Goal: Information Seeking & Learning: Learn about a topic

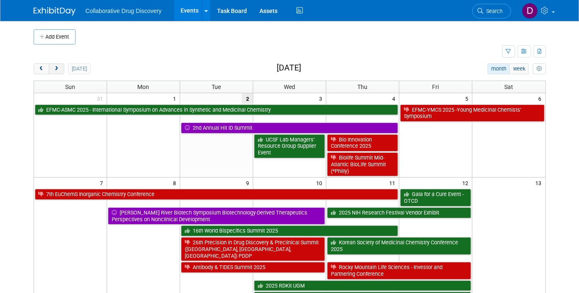
click at [61, 69] on button "next" at bounding box center [57, 68] width 16 height 11
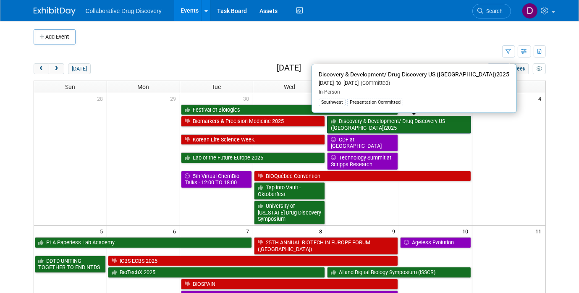
click at [354, 123] on link "Discovery & Development/ Drug Discovery US ([GEOGRAPHIC_DATA])2025" at bounding box center [399, 124] width 144 height 17
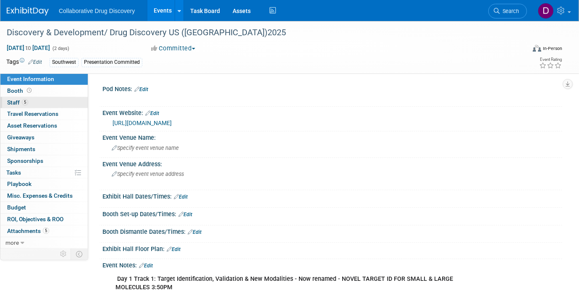
click at [29, 101] on link "5 Staff 5" at bounding box center [43, 102] width 87 height 11
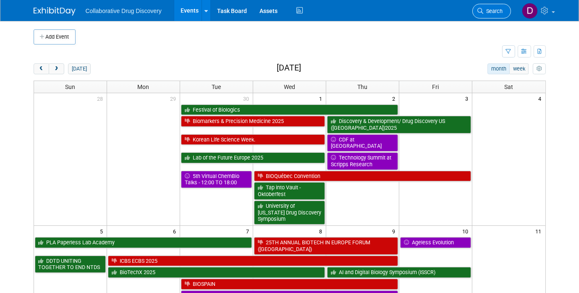
click at [475, 10] on link "Search" at bounding box center [492, 11] width 39 height 15
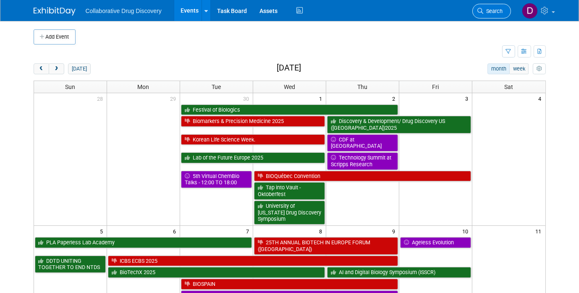
click at [501, 13] on span "Search" at bounding box center [493, 11] width 19 height 6
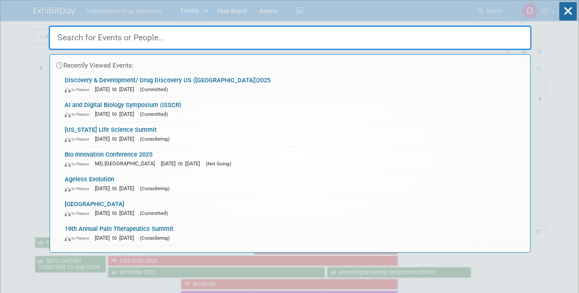
paste input "Discovery/Development"
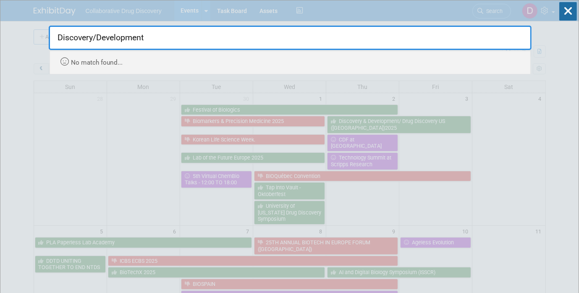
drag, startPoint x: 147, startPoint y: 34, endPoint x: 120, endPoint y: 35, distance: 26.9
click at [120, 35] on input "Discovery/Development" at bounding box center [290, 38] width 483 height 24
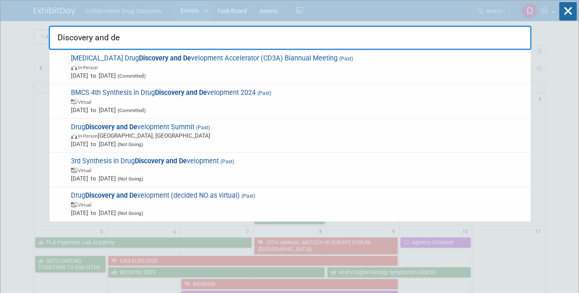
type input "Discovery and de"
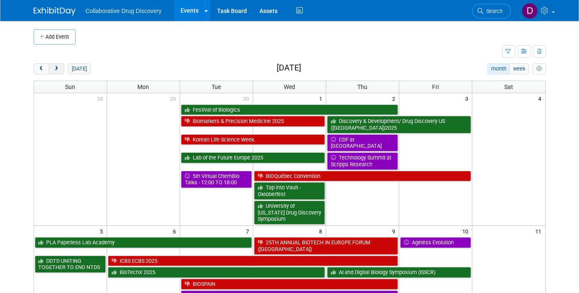
click at [54, 66] on button "next" at bounding box center [57, 68] width 16 height 11
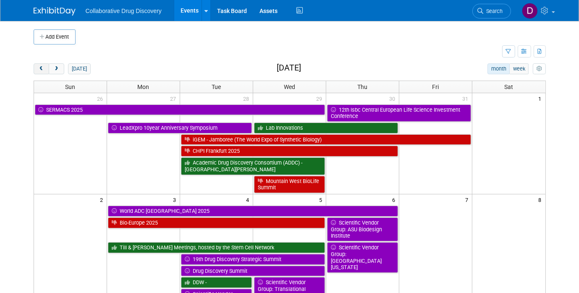
click at [37, 70] on button "prev" at bounding box center [42, 68] width 16 height 11
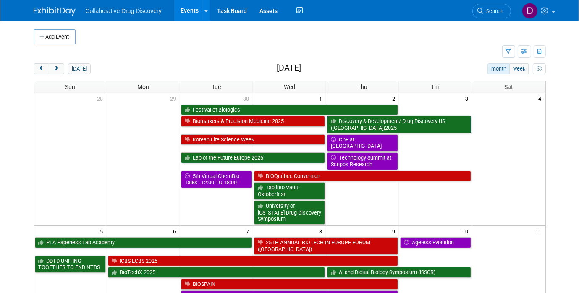
click at [381, 124] on link "Discovery & Development/ Drug Discovery US ([GEOGRAPHIC_DATA])2025" at bounding box center [399, 124] width 144 height 17
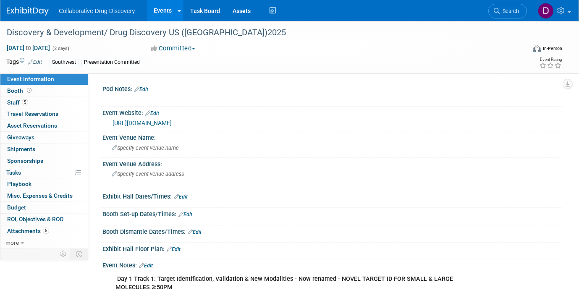
click at [172, 124] on link "https://oxfordglobal.com/discovery-development" at bounding box center [142, 123] width 59 height 7
click at [28, 104] on link "5 Staff 5" at bounding box center [43, 102] width 87 height 11
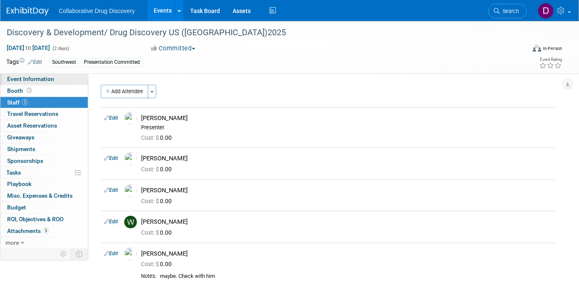
click at [37, 81] on span "Event Information" at bounding box center [30, 79] width 47 height 7
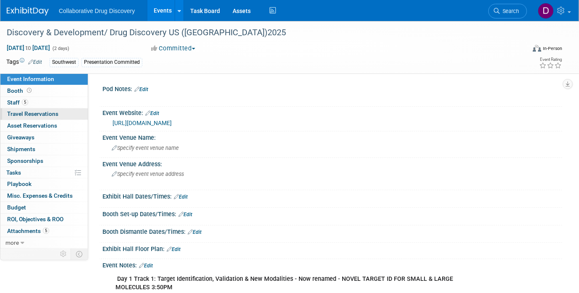
click at [28, 108] on link "0 Travel Reservations 0" at bounding box center [43, 113] width 87 height 11
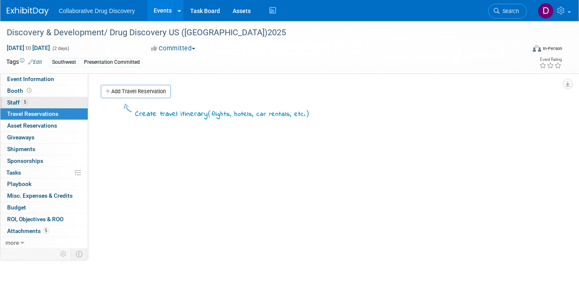
click at [27, 105] on span "Staff 5" at bounding box center [17, 102] width 21 height 7
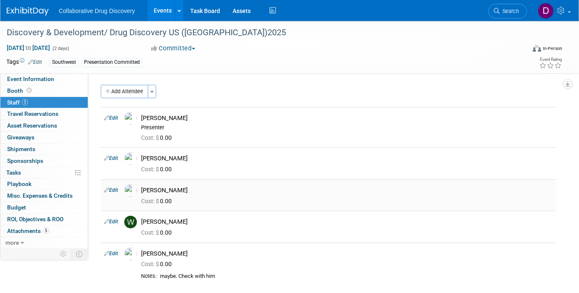
click at [116, 191] on link "Edit" at bounding box center [111, 190] width 14 height 6
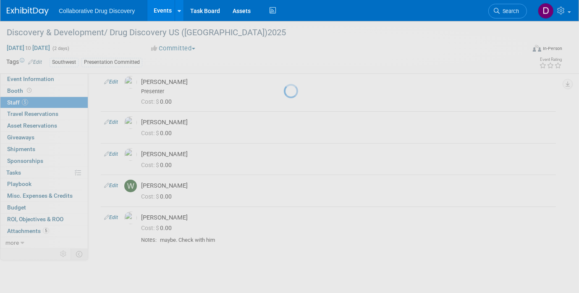
select select "92a4affb-fa8b-4288-8d90-63ade028ea75"
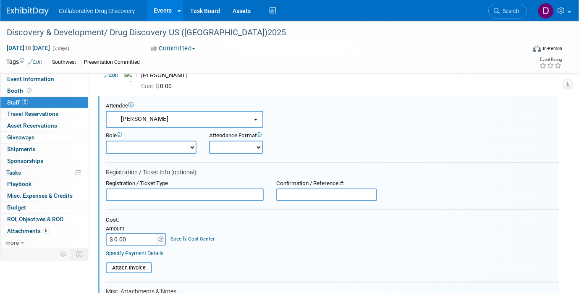
scroll to position [84, 0]
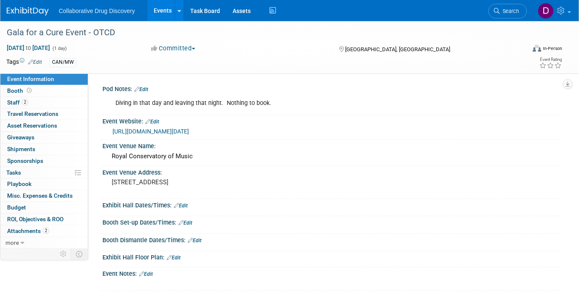
click at [151, 132] on link "https://cureotcd.com/join-us-for-this-exclusive-event-on-friday-sept-12/" at bounding box center [151, 131] width 76 height 7
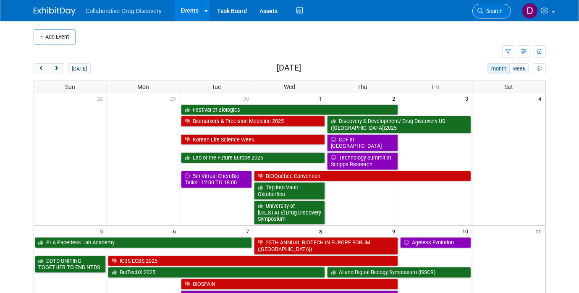
click at [476, 11] on link "Search" at bounding box center [492, 11] width 39 height 15
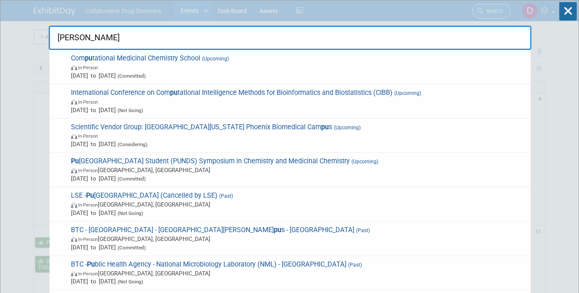
type input "punds"
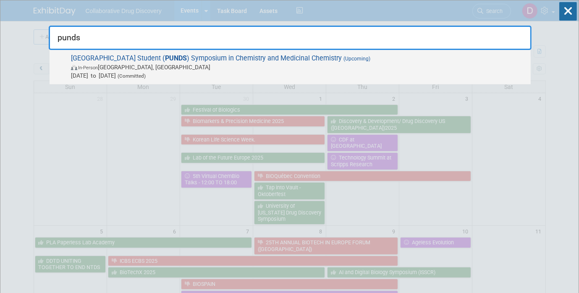
click at [274, 62] on span "[GEOGRAPHIC_DATA] Student ( PUNDS ) Symposium in Chemistry and Medicinal Chemis…" at bounding box center [297, 67] width 458 height 26
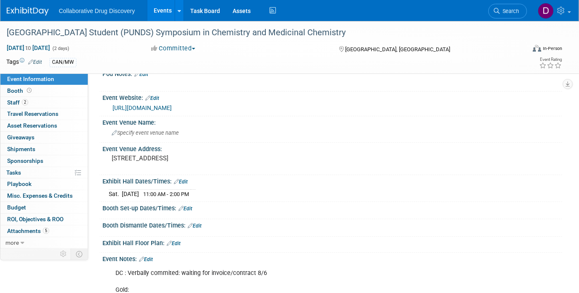
scroll to position [58, 0]
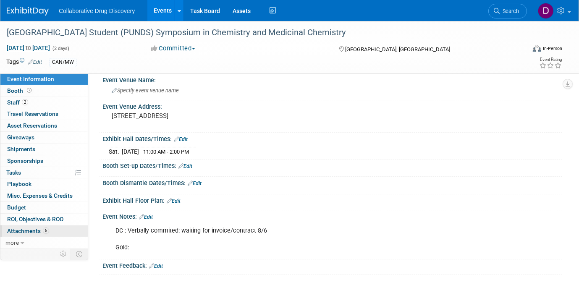
click at [25, 230] on span "Attachments 5" at bounding box center [28, 231] width 42 height 7
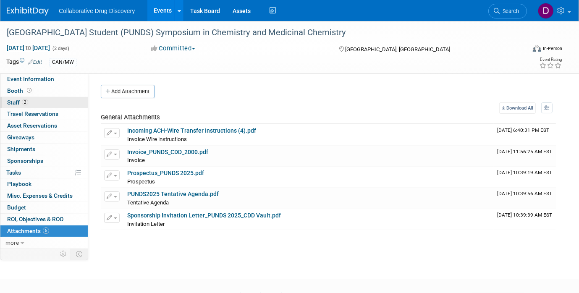
click at [45, 100] on link "2 Staff 2" at bounding box center [43, 102] width 87 height 11
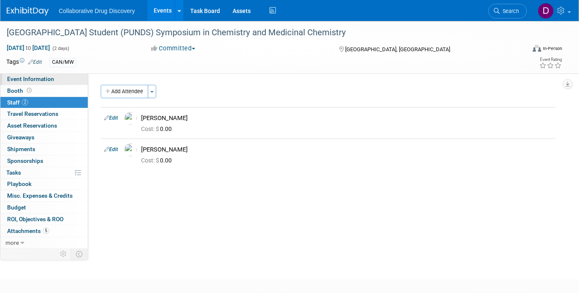
click at [47, 82] on span "Event Information" at bounding box center [30, 79] width 47 height 7
